Goal: Information Seeking & Learning: Find specific fact

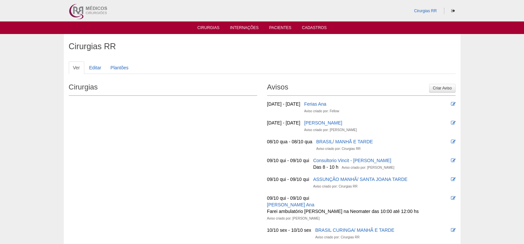
click at [212, 24] on ul "Cirurgias Internações Pacientes Cadastros" at bounding box center [262, 27] width 524 height 13
click at [205, 28] on link "Cirurgias" at bounding box center [208, 28] width 22 height 6
click at [249, 25] on link "Internações" at bounding box center [244, 28] width 29 height 6
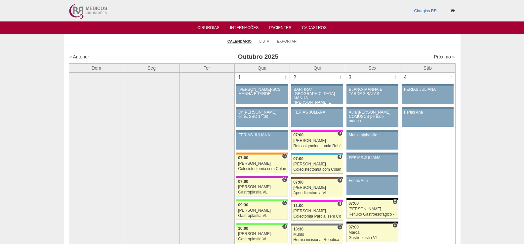
click at [270, 26] on link "Pacientes" at bounding box center [280, 28] width 22 height 6
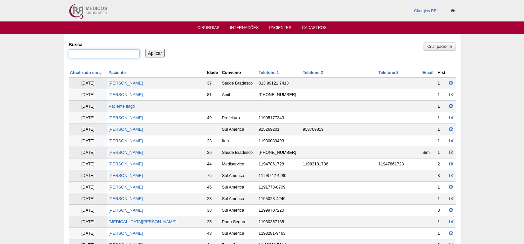
click at [118, 51] on input "Busca" at bounding box center [104, 54] width 71 height 9
type input "alliny"
click at [151, 53] on input "Aplicar" at bounding box center [154, 53] width 19 height 9
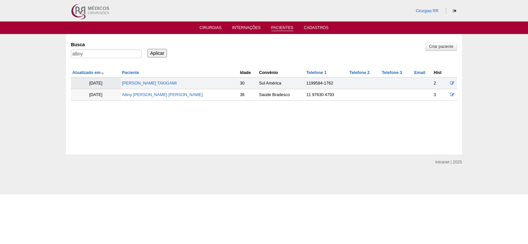
click at [100, 95] on td "[DATE]" at bounding box center [96, 95] width 50 height 12
click at [144, 96] on link "Alliny [PERSON_NAME] [PERSON_NAME]" at bounding box center [162, 94] width 81 height 5
